Goal: Task Accomplishment & Management: Manage account settings

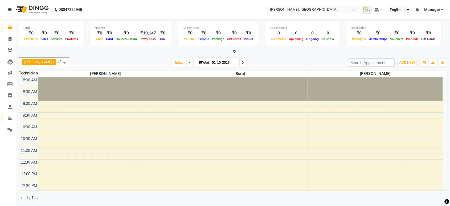
click at [10, 117] on icon at bounding box center [10, 118] width 4 height 4
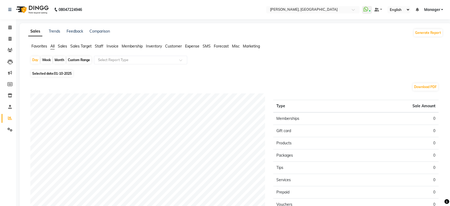
click at [100, 47] on span "Staff" at bounding box center [99, 46] width 9 height 5
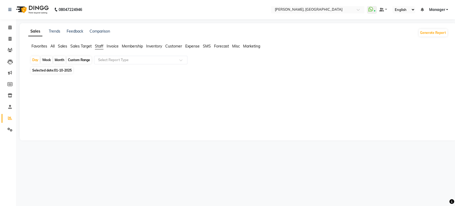
click at [82, 60] on div "Custom Range" at bounding box center [79, 59] width 25 height 7
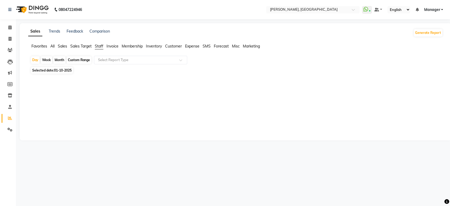
select select "10"
select select "2025"
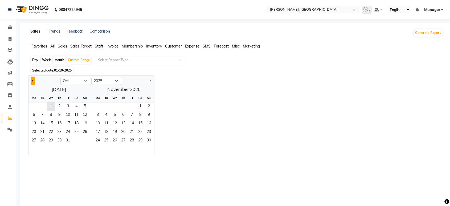
click at [33, 80] on span "Previous month" at bounding box center [33, 81] width 2 height 2
select select "9"
drag, startPoint x: 35, startPoint y: 105, endPoint x: 49, endPoint y: 142, distance: 39.7
click at [49, 142] on ngb-datepicker-month "Mo Tu We Th Fr Sa Su 1 2 3 4 5 6 7 8 9 10 11 12 13 14 15 16 17 18 19 20 21 22 2…" at bounding box center [59, 124] width 61 height 61
click at [85, 163] on div at bounding box center [234, 185] width 417 height 60
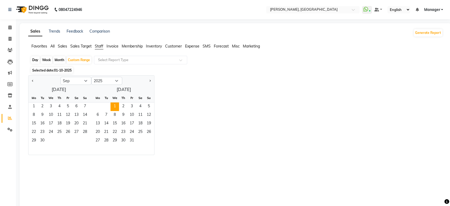
click at [57, 60] on div "Month" at bounding box center [59, 59] width 12 height 7
select select "10"
select select "2025"
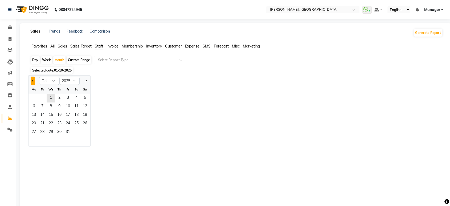
click at [34, 78] on button "Previous month" at bounding box center [33, 80] width 4 height 9
select select "9"
click at [32, 99] on span "1" at bounding box center [34, 98] width 9 height 9
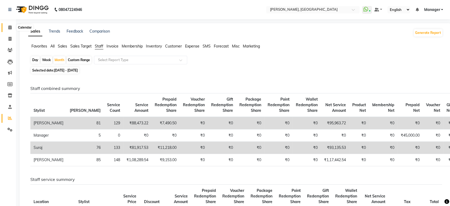
click at [11, 27] on icon at bounding box center [9, 27] width 3 height 4
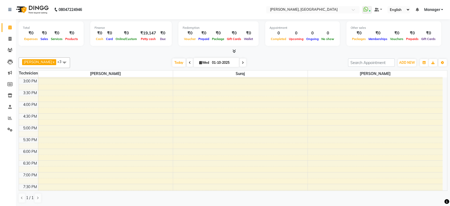
scroll to position [162, 0]
click at [68, 117] on div "8:00 AM 8:30 AM 9:00 AM 9:30 AM 10:00 AM 10:30 AM 11:00 AM 11:30 AM 12:00 PM 12…" at bounding box center [231, 102] width 424 height 375
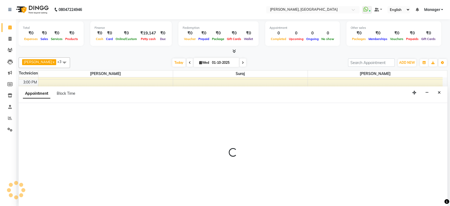
scroll to position [0, 0]
select select "31755"
select select "tentative"
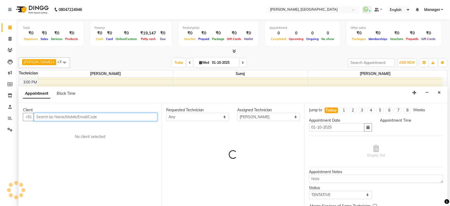
select select "990"
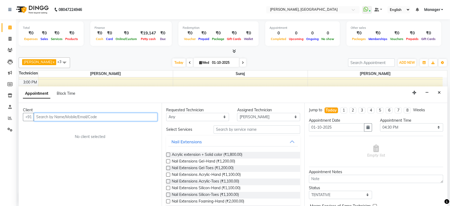
click at [51, 118] on input "text" at bounding box center [96, 117] width 124 height 8
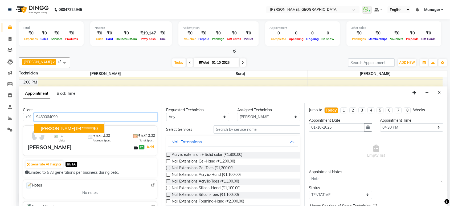
click at [76, 129] on ngb-highlight "94******90" at bounding box center [87, 128] width 22 height 5
type input "94******90"
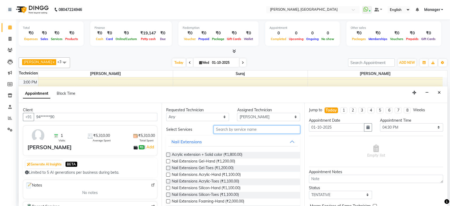
click at [224, 130] on input "text" at bounding box center [257, 129] width 87 height 8
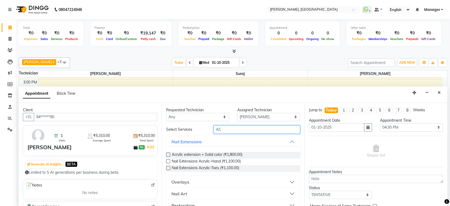
type input "AC"
click at [167, 159] on label at bounding box center [168, 161] width 4 height 4
click at [167, 160] on input "checkbox" at bounding box center [167, 161] width 3 height 3
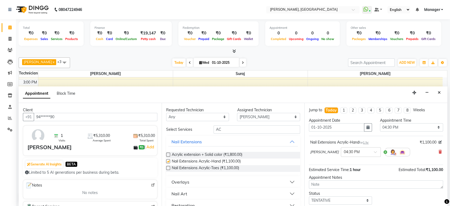
checkbox input "false"
click at [226, 129] on input "AC" at bounding box center [257, 129] width 87 height 8
type input "A"
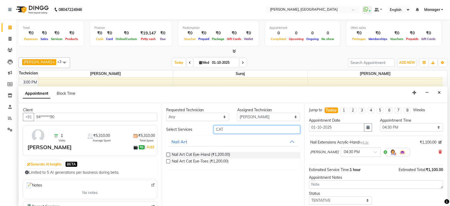
type input "CAT"
click at [168, 155] on label at bounding box center [168, 154] width 4 height 4
click at [168, 155] on input "checkbox" at bounding box center [167, 154] width 3 height 3
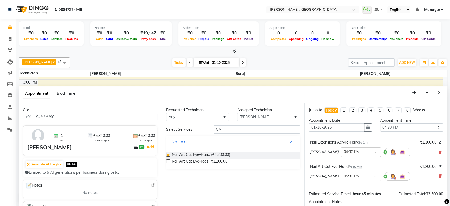
checkbox input "false"
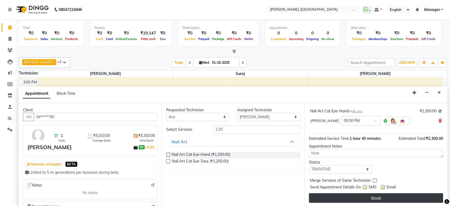
click at [400, 198] on button "Book" at bounding box center [376, 198] width 134 height 10
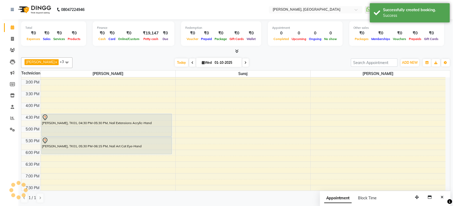
scroll to position [0, 0]
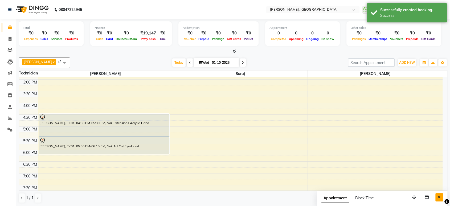
click at [439, 197] on icon "Close" at bounding box center [439, 197] width 3 height 4
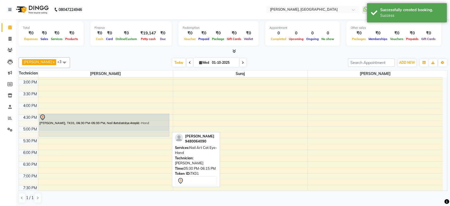
drag, startPoint x: 124, startPoint y: 140, endPoint x: 137, endPoint y: 116, distance: 27.8
click at [137, 116] on div "[PERSON_NAME], TK01, 04:30 PM-05:30 PM, Nail Extensions Acrylic-Hand [PERSON_NA…" at bounding box center [105, 102] width 135 height 375
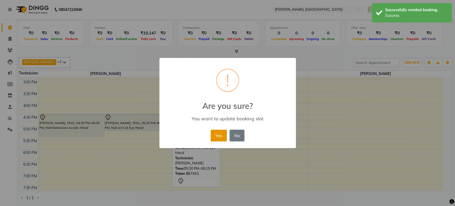
click at [218, 131] on button "Yes" at bounding box center [219, 135] width 16 height 12
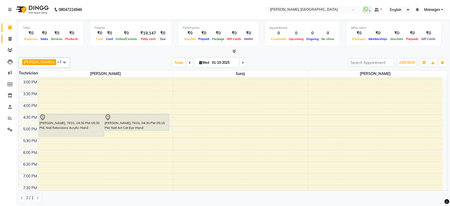
click at [10, 39] on icon at bounding box center [10, 39] width 3 height 4
select select "service"
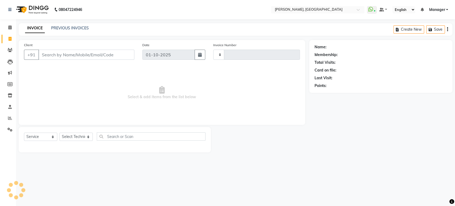
type input "1590"
select select "4998"
click at [53, 53] on input "Client" at bounding box center [86, 55] width 96 height 10
type input "6364699192"
click at [115, 57] on span "Add Client" at bounding box center [120, 54] width 21 height 5
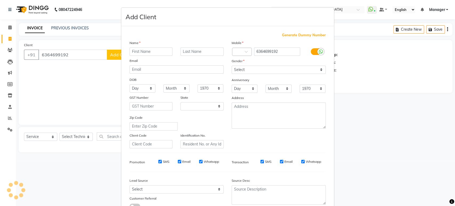
select select "21"
click at [150, 50] on input "text" at bounding box center [150, 51] width 43 height 8
type input "Madhavi"
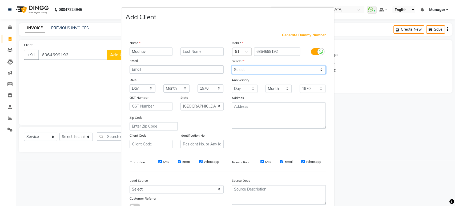
click at [257, 70] on select "Select [DEMOGRAPHIC_DATA] [DEMOGRAPHIC_DATA] Other Prefer Not To Say" at bounding box center [279, 70] width 94 height 8
select select "[DEMOGRAPHIC_DATA]"
click at [232, 66] on select "Select [DEMOGRAPHIC_DATA] [DEMOGRAPHIC_DATA] Other Prefer Not To Say" at bounding box center [279, 70] width 94 height 8
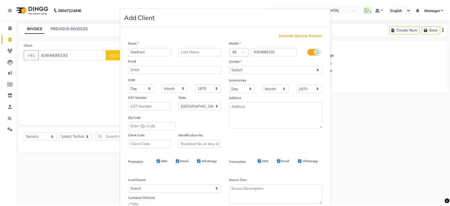
scroll to position [39, 0]
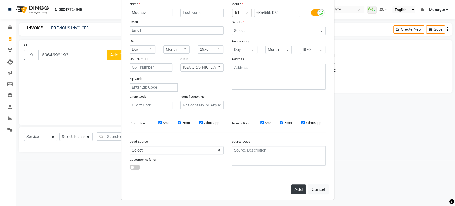
click at [298, 188] on button "Add" at bounding box center [298, 189] width 15 height 10
type input "63******92"
select select
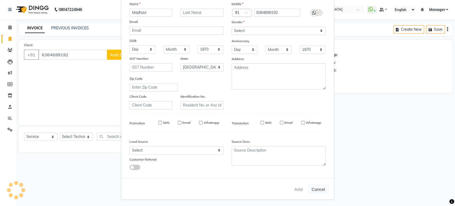
select select "null"
select select
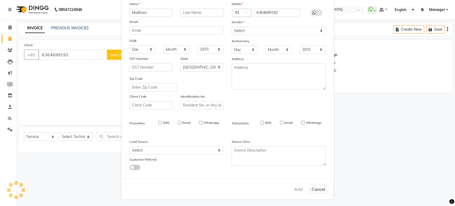
checkbox input "false"
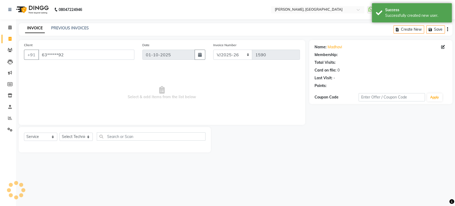
select select "1: Object"
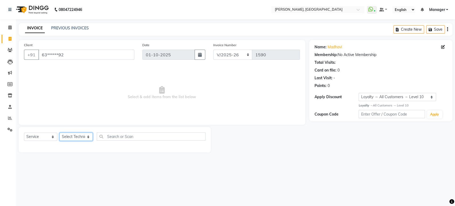
click at [80, 136] on select "Select Technician [PERSON_NAME] Manager [PERSON_NAME]" at bounding box center [75, 136] width 33 height 8
select select "88386"
click at [59, 132] on select "Select Technician [PERSON_NAME] Manager [PERSON_NAME]" at bounding box center [75, 136] width 33 height 8
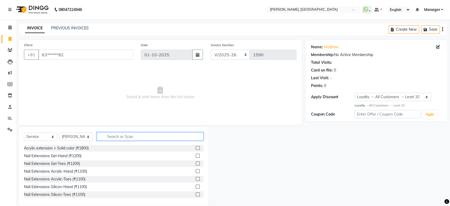
click at [109, 137] on input "text" at bounding box center [150, 136] width 107 height 8
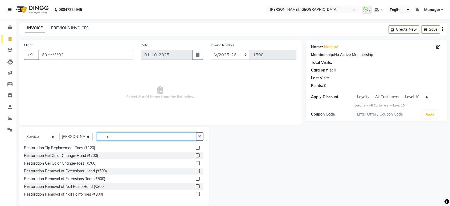
scroll to position [35, 0]
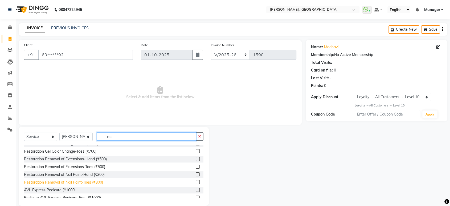
type input "res"
click at [82, 182] on div "Restoration Removal of Nail Paint-Toes (₹300)" at bounding box center [63, 182] width 79 height 6
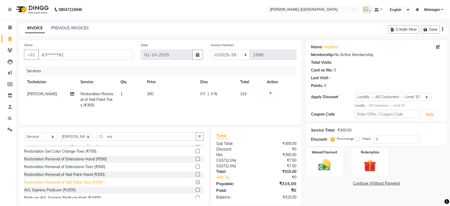
checkbox input "false"
click at [196, 133] on button "button" at bounding box center [200, 136] width 8 height 8
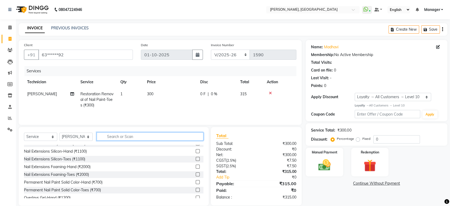
scroll to position [333, 0]
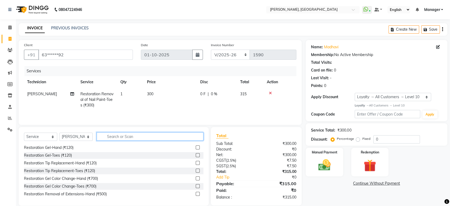
click at [144, 135] on input "text" at bounding box center [150, 136] width 107 height 8
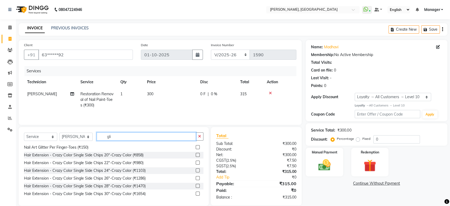
scroll to position [0, 0]
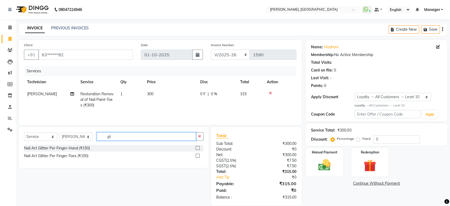
type input "gli"
click at [198, 148] on label at bounding box center [198, 148] width 4 height 4
click at [198, 148] on input "checkbox" at bounding box center [197, 147] width 3 height 3
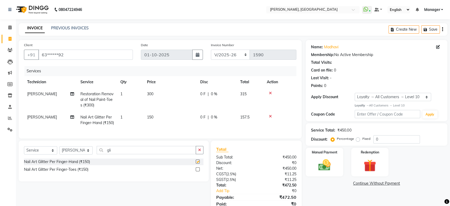
checkbox input "false"
click at [162, 117] on td "150" at bounding box center [170, 120] width 53 height 18
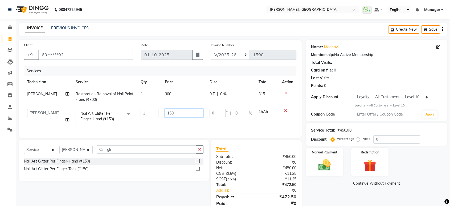
click at [176, 115] on input "150" at bounding box center [184, 113] width 38 height 8
type input "1"
type input "1200"
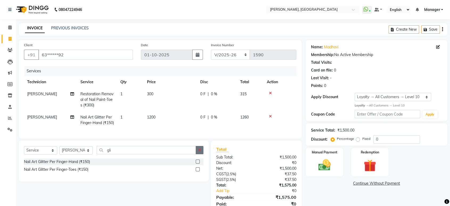
click at [199, 155] on div "Select Service Product Membership Package Voucher Prepaid Gift Card Select Tech…" at bounding box center [114, 160] width 190 height 41
click at [164, 154] on input "gli" at bounding box center [146, 150] width 99 height 8
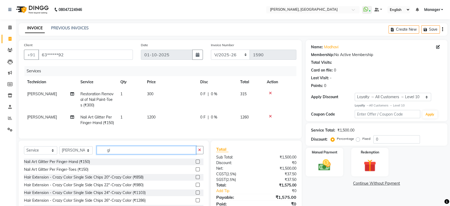
type input "g"
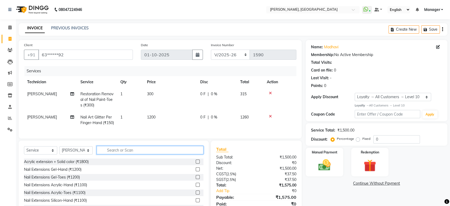
scroll to position [31, 0]
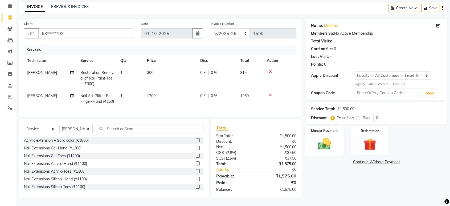
click at [328, 136] on img at bounding box center [324, 143] width 21 height 15
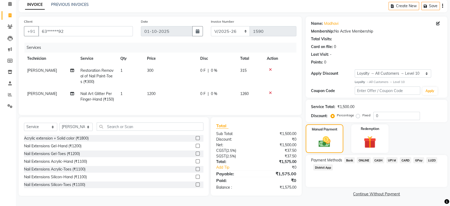
click at [375, 157] on span "CASH" at bounding box center [378, 160] width 11 height 6
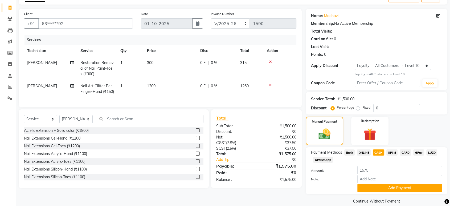
scroll to position [38, 0]
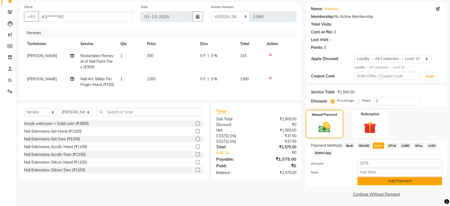
click at [414, 181] on button "Add Payment" at bounding box center [400, 181] width 85 height 8
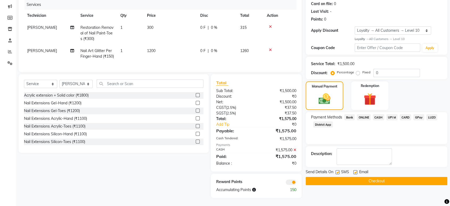
scroll to position [69, 0]
click at [390, 198] on div "Name: Madhavi Membership: No Active Membership Total Visits: Card on file: 0 La…" at bounding box center [379, 86] width 146 height 224
click at [377, 179] on button "Checkout" at bounding box center [377, 181] width 142 height 8
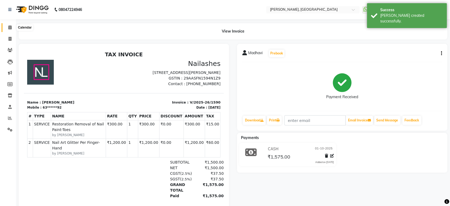
click at [9, 27] on icon at bounding box center [9, 27] width 3 height 4
